Goal: Check status: Check status

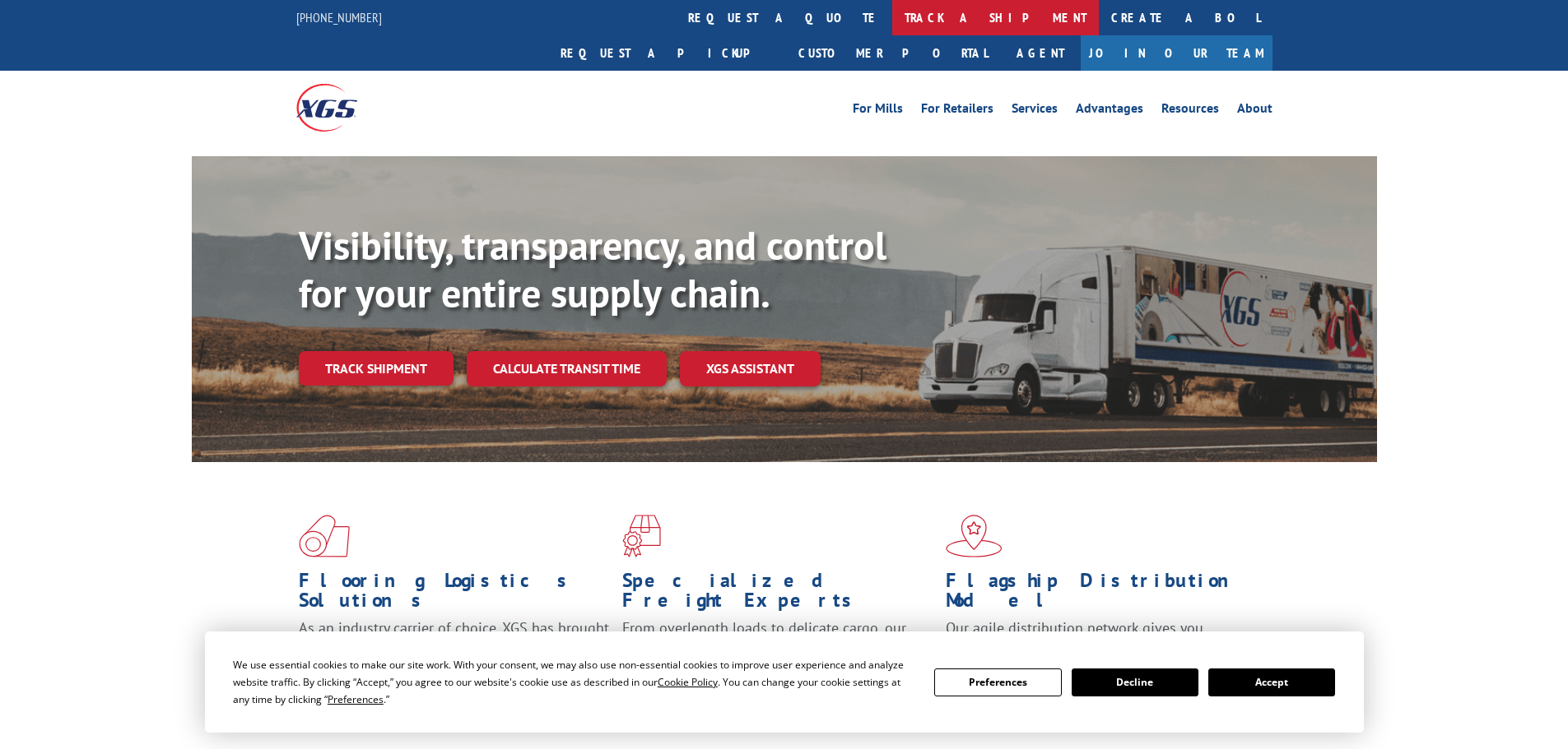
click at [892, 14] on link "track a shipment" at bounding box center [995, 17] width 207 height 35
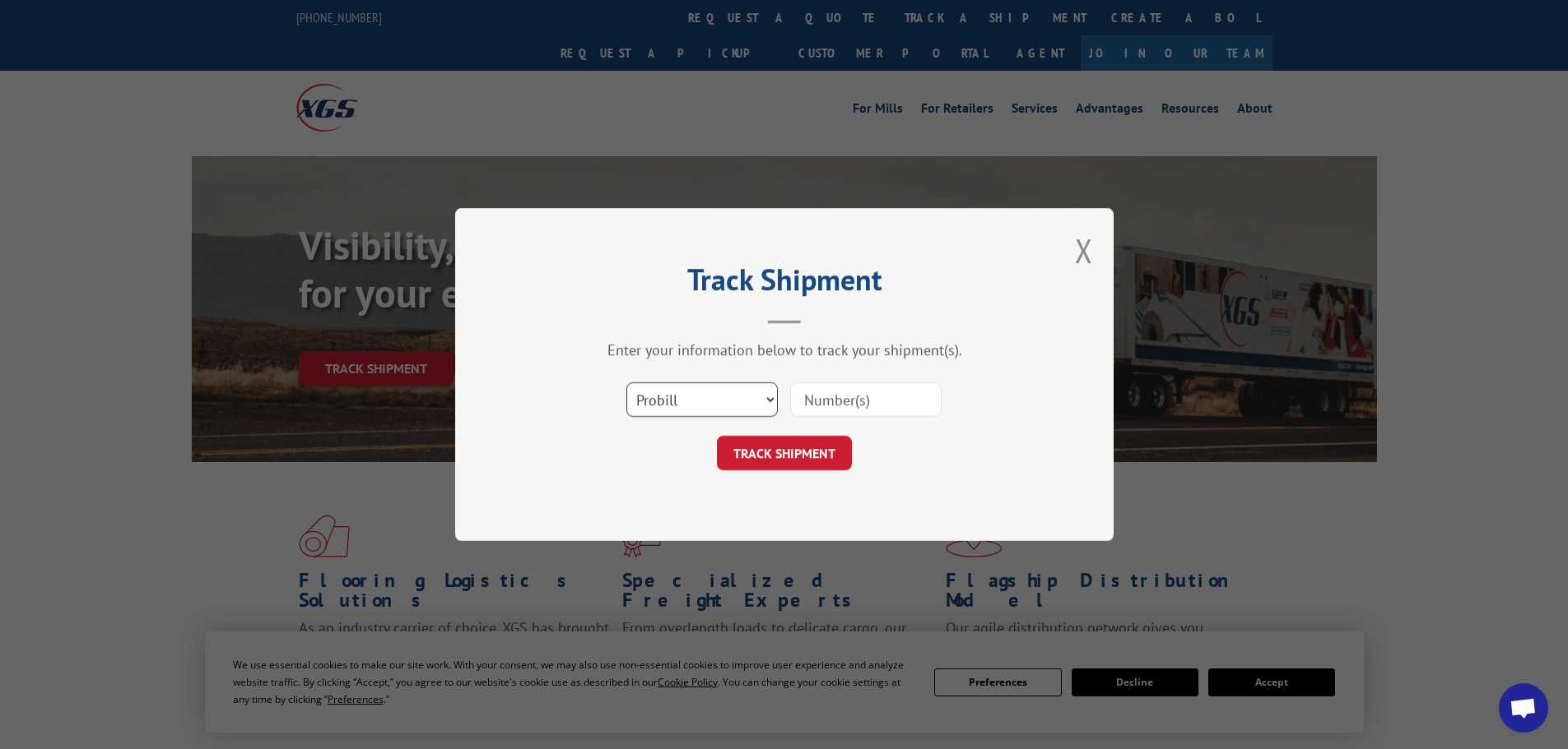
click at [768, 396] on select "Select category... Probill BOL PO" at bounding box center [702, 400] width 151 height 35
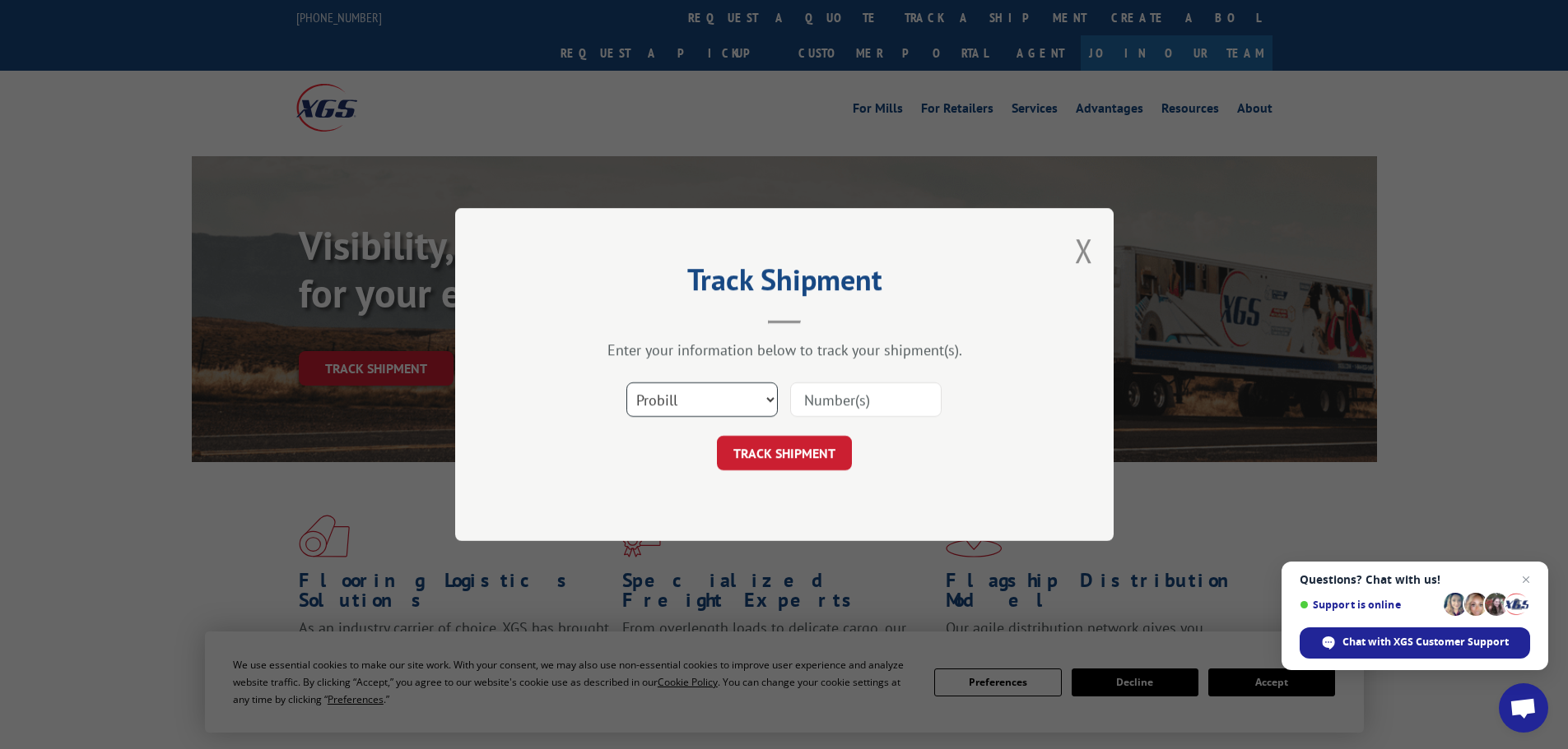
select select "bol"
click at [627, 382] on select "Select category... Probill BOL PO" at bounding box center [702, 400] width 151 height 35
paste input "7065186"
type input "7065186"
click at [796, 449] on button "TRACK SHIPMENT" at bounding box center [784, 453] width 135 height 35
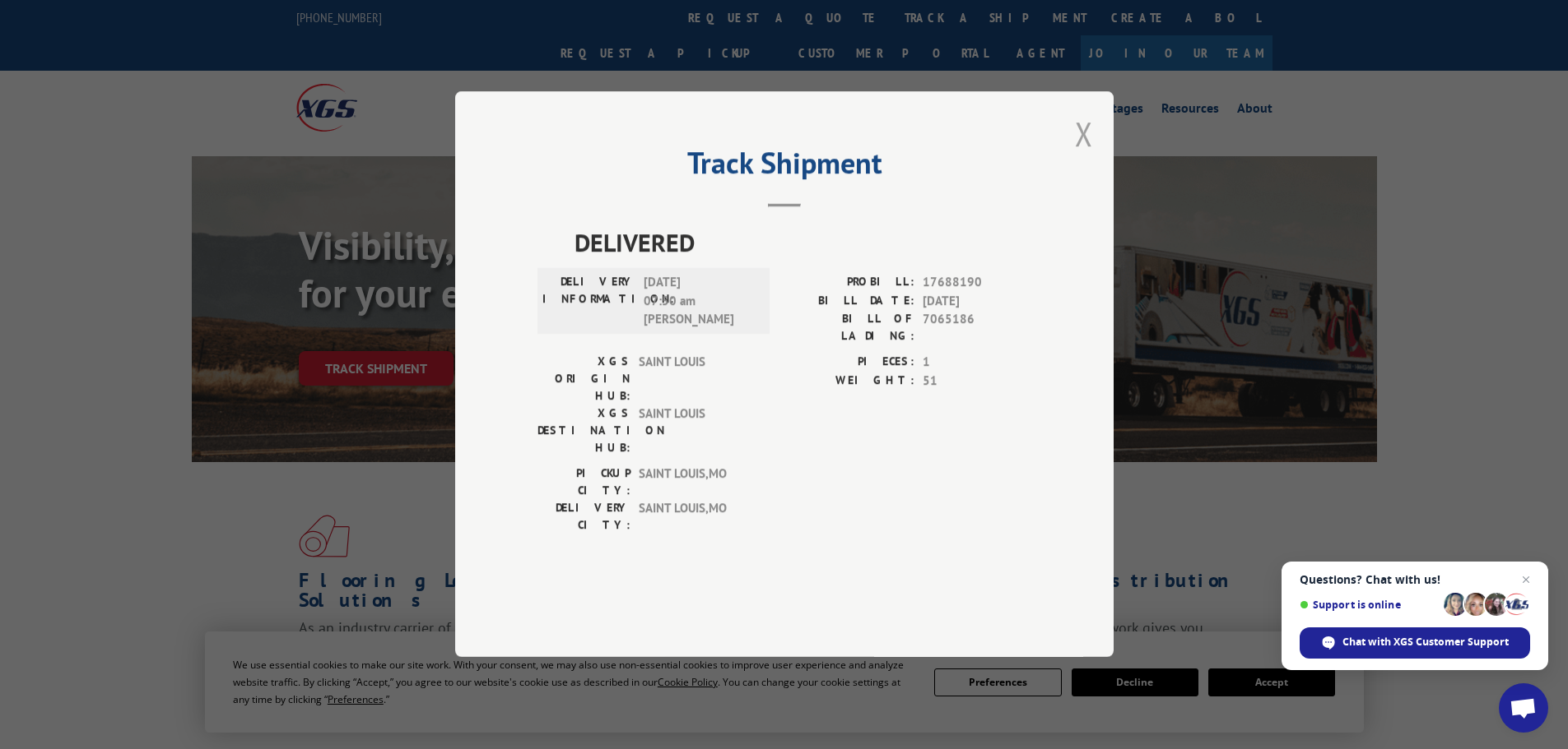
click at [1084, 156] on button "Close modal" at bounding box center [1083, 133] width 18 height 43
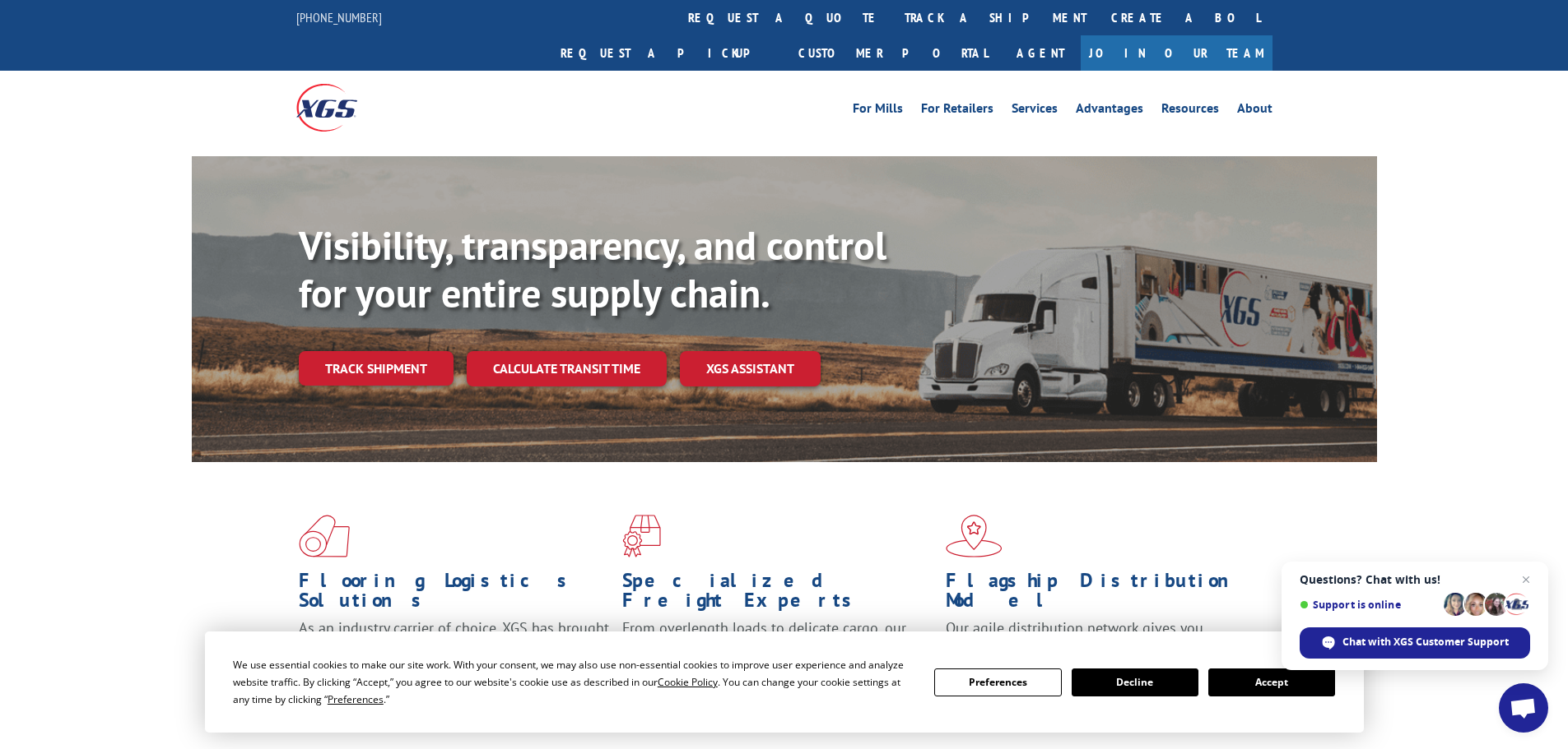
click at [1159, 686] on button "Decline" at bounding box center [1134, 682] width 126 height 28
